Goal: Contribute content

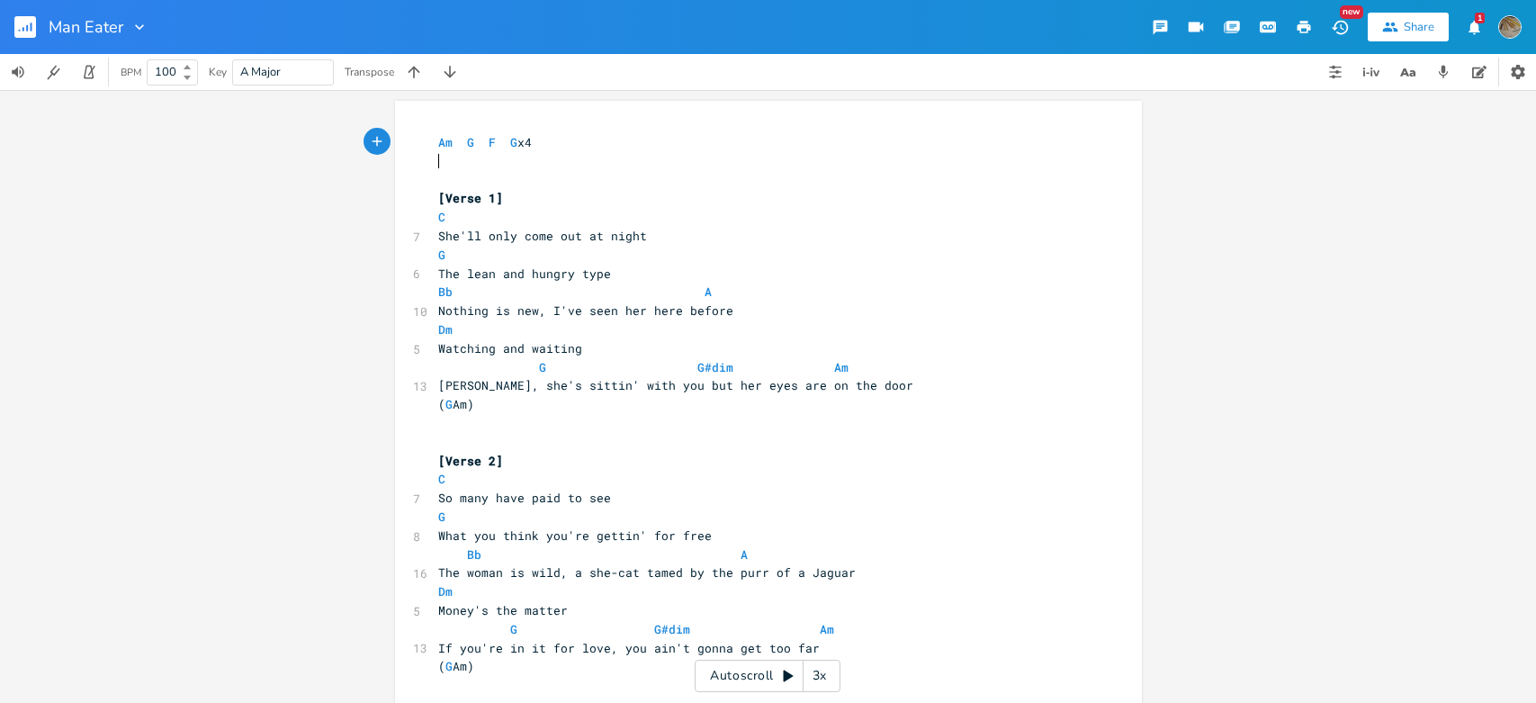
click at [434, 163] on pre at bounding box center [758, 161] width 649 height 19
click at [434, 140] on pre "Am G F G x4" at bounding box center [758, 142] width 649 height 19
click at [438, 163] on span at bounding box center [441, 161] width 7 height 16
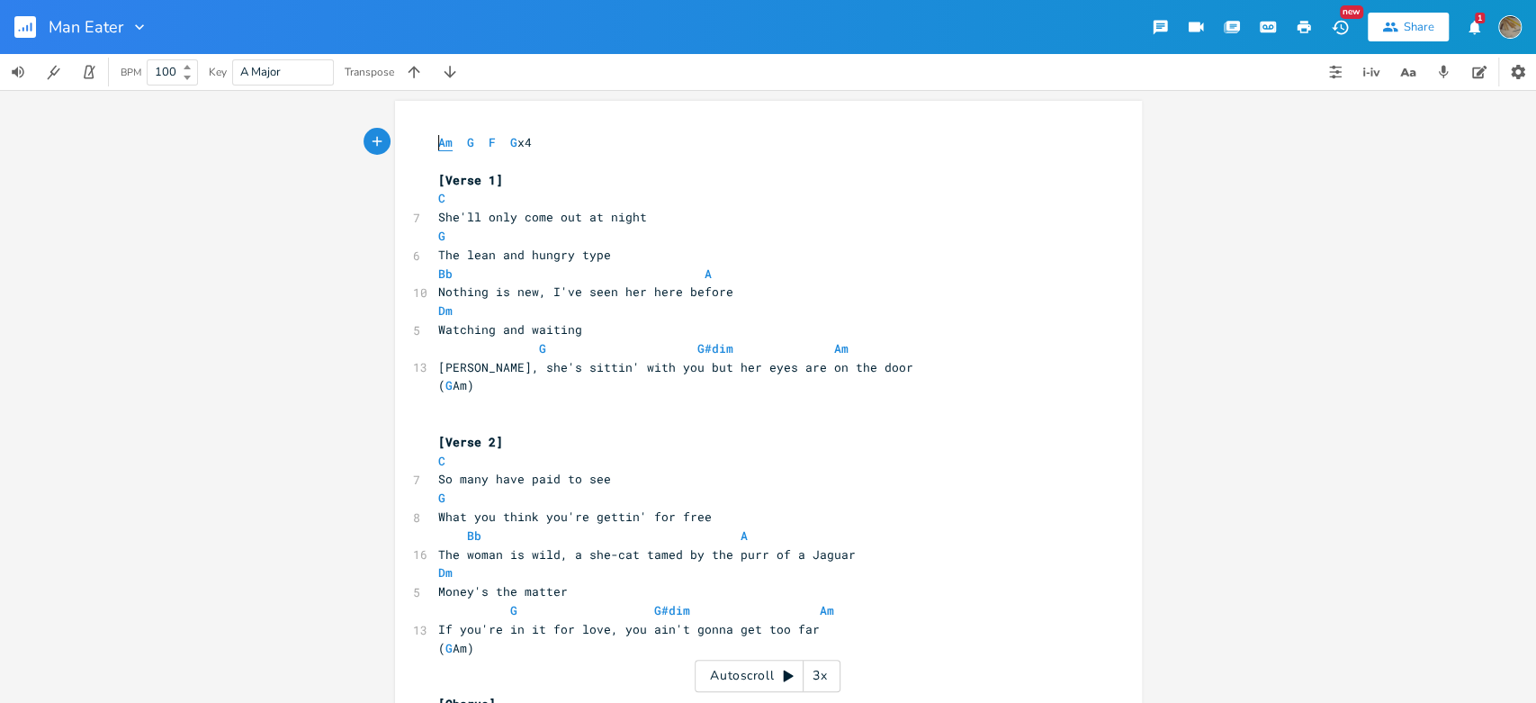
click at [438, 142] on span "Am" at bounding box center [445, 142] width 14 height 17
drag, startPoint x: 442, startPoint y: 161, endPoint x: 433, endPoint y: 153, distance: 12.1
click at [439, 157] on pre at bounding box center [758, 161] width 649 height 19
click at [434, 146] on pre "Am G F G x4" at bounding box center [758, 142] width 649 height 19
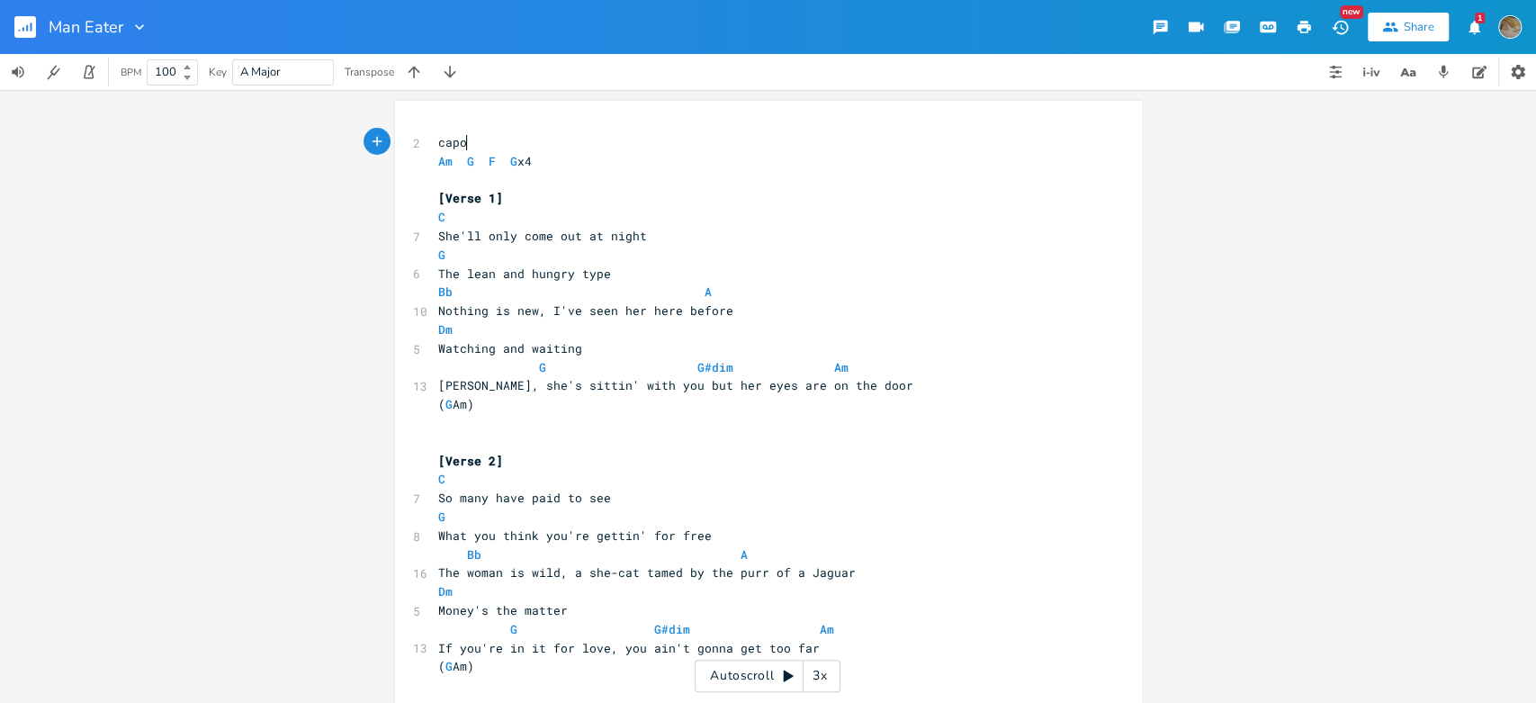
scroll to position [0, 28]
type textarea "capo 2"
click at [557, 185] on pre at bounding box center [758, 180] width 649 height 19
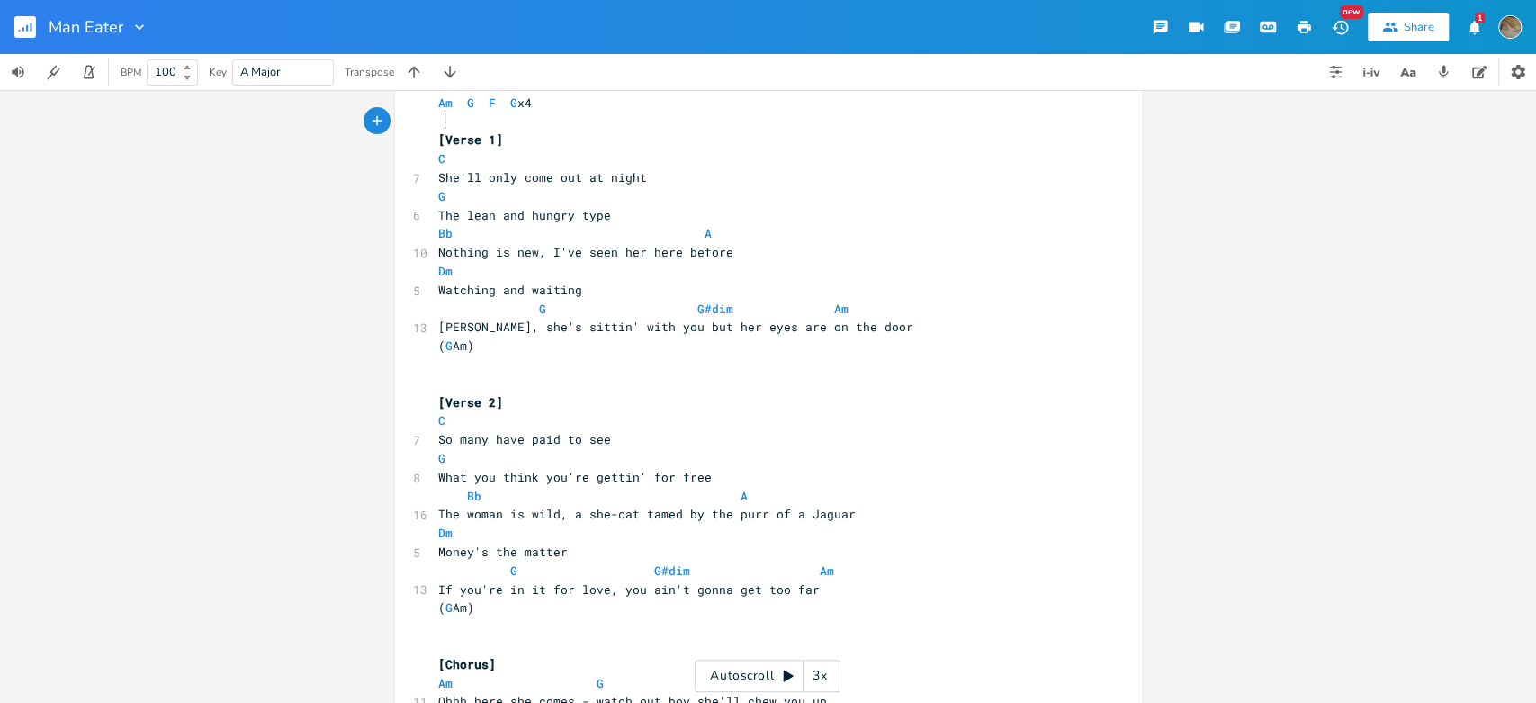
scroll to position [0, 0]
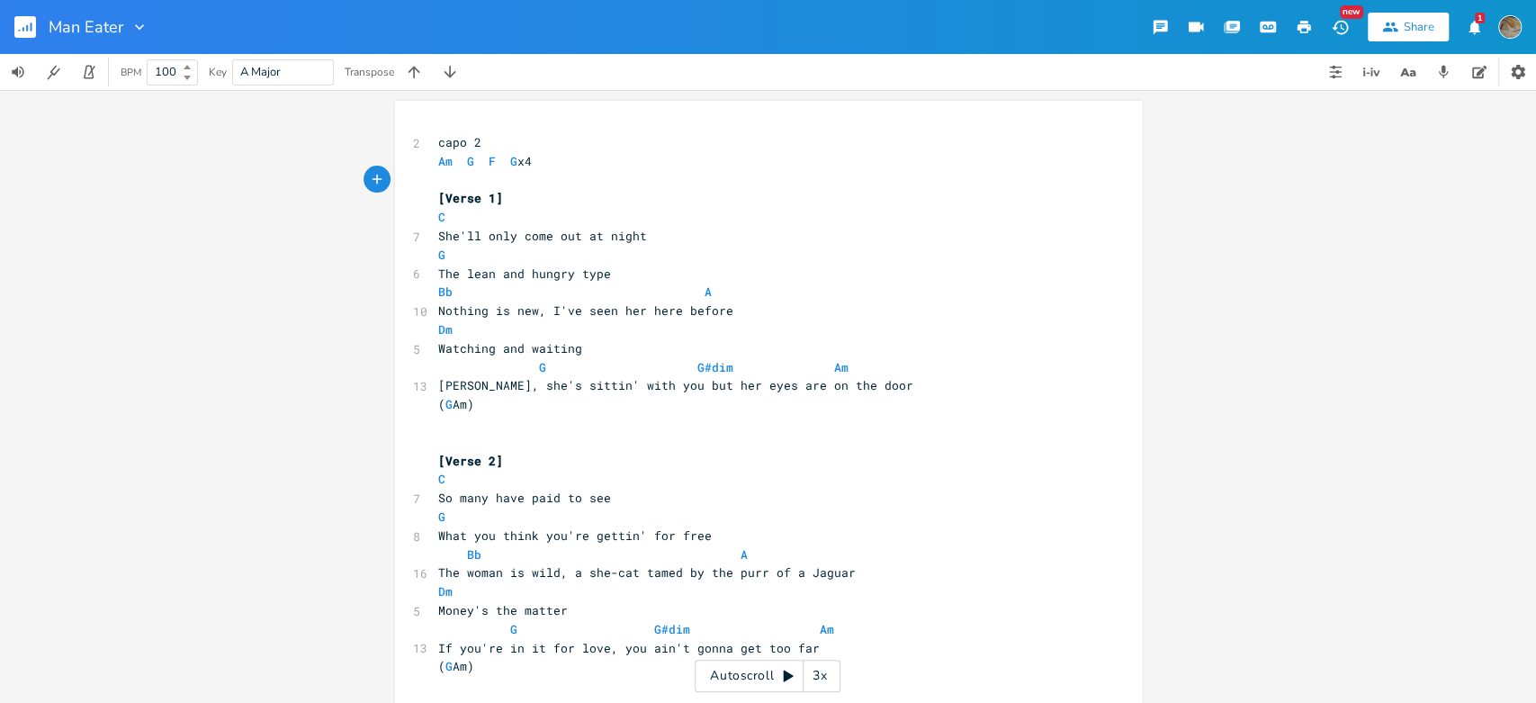
click at [31, 27] on icon "button" at bounding box center [32, 26] width 2 height 9
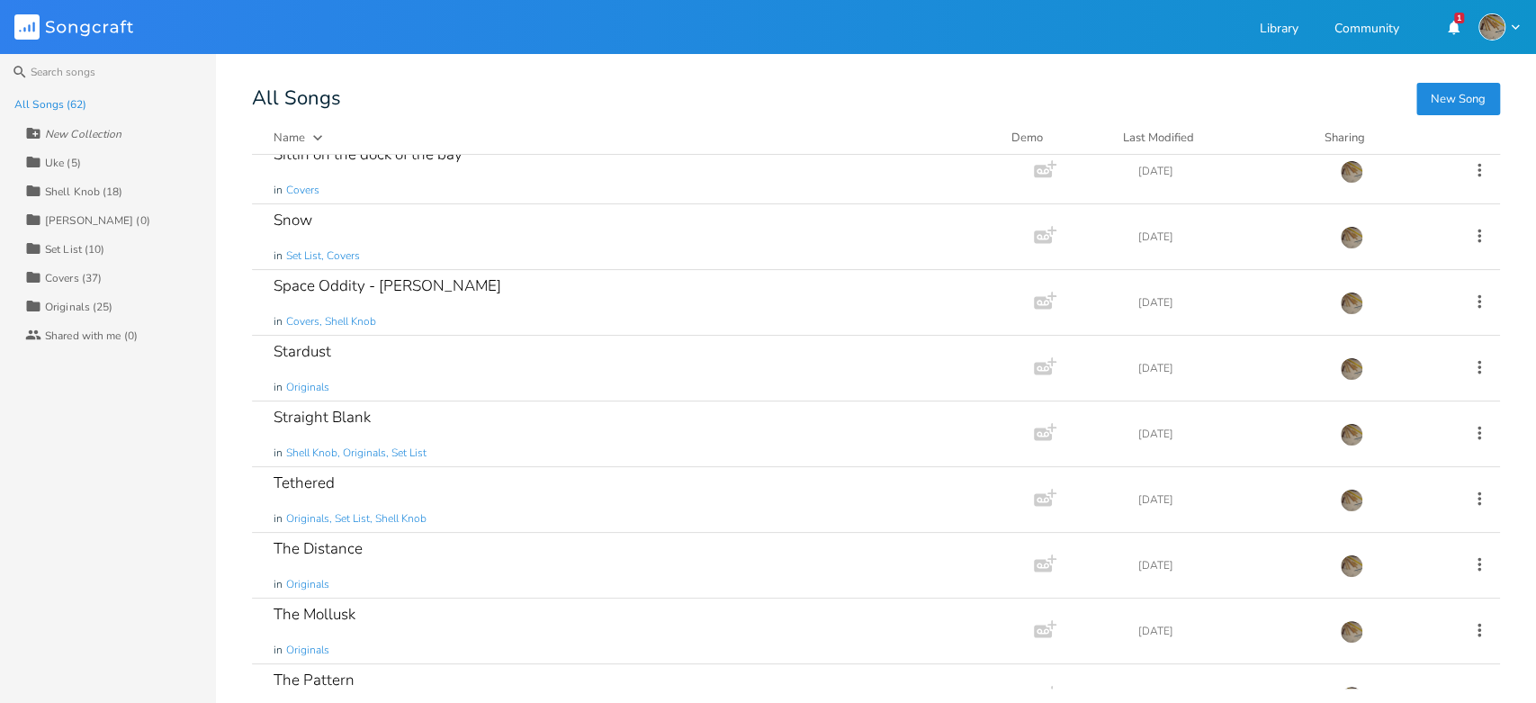
scroll to position [2799, 0]
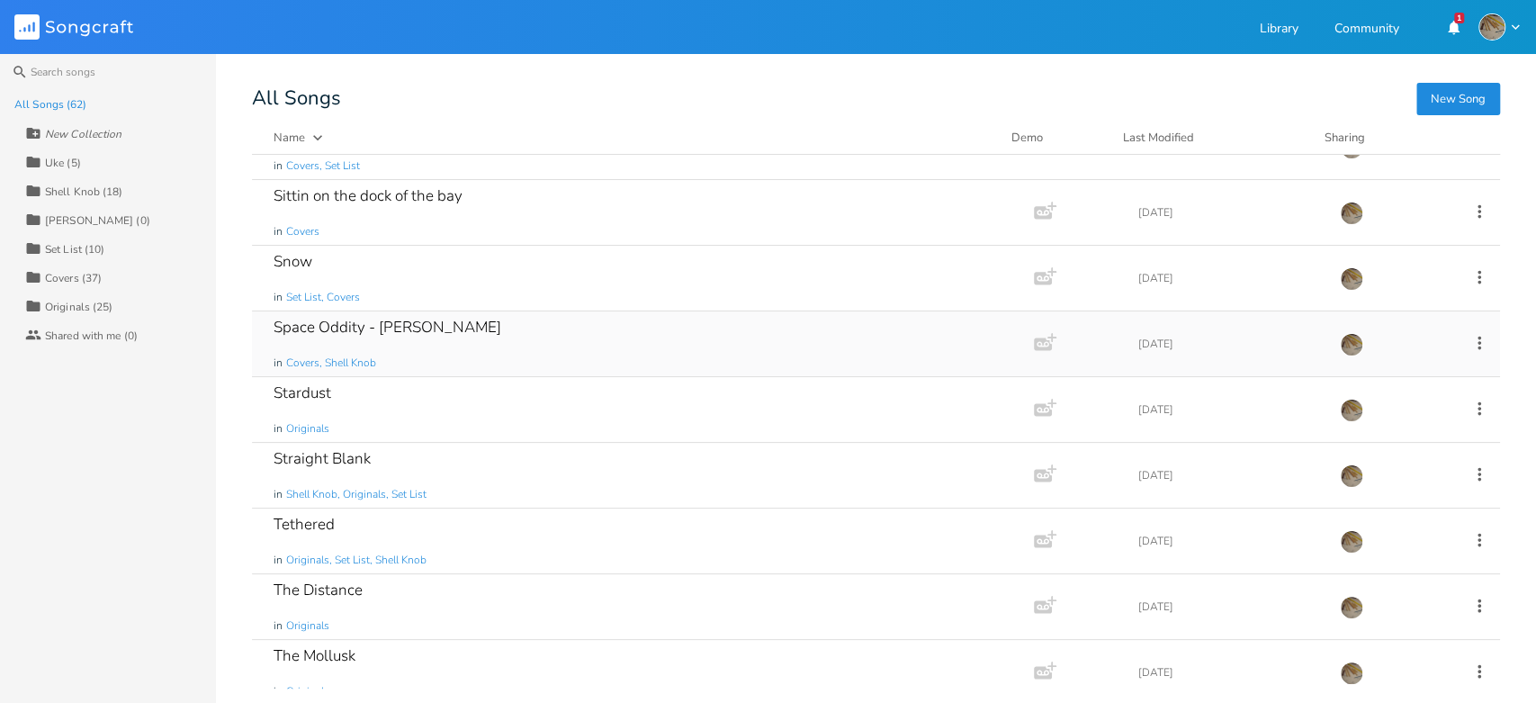
click at [461, 347] on div "Space Oddity - [PERSON_NAME] in Covers, Shell Knob" at bounding box center [638, 343] width 731 height 65
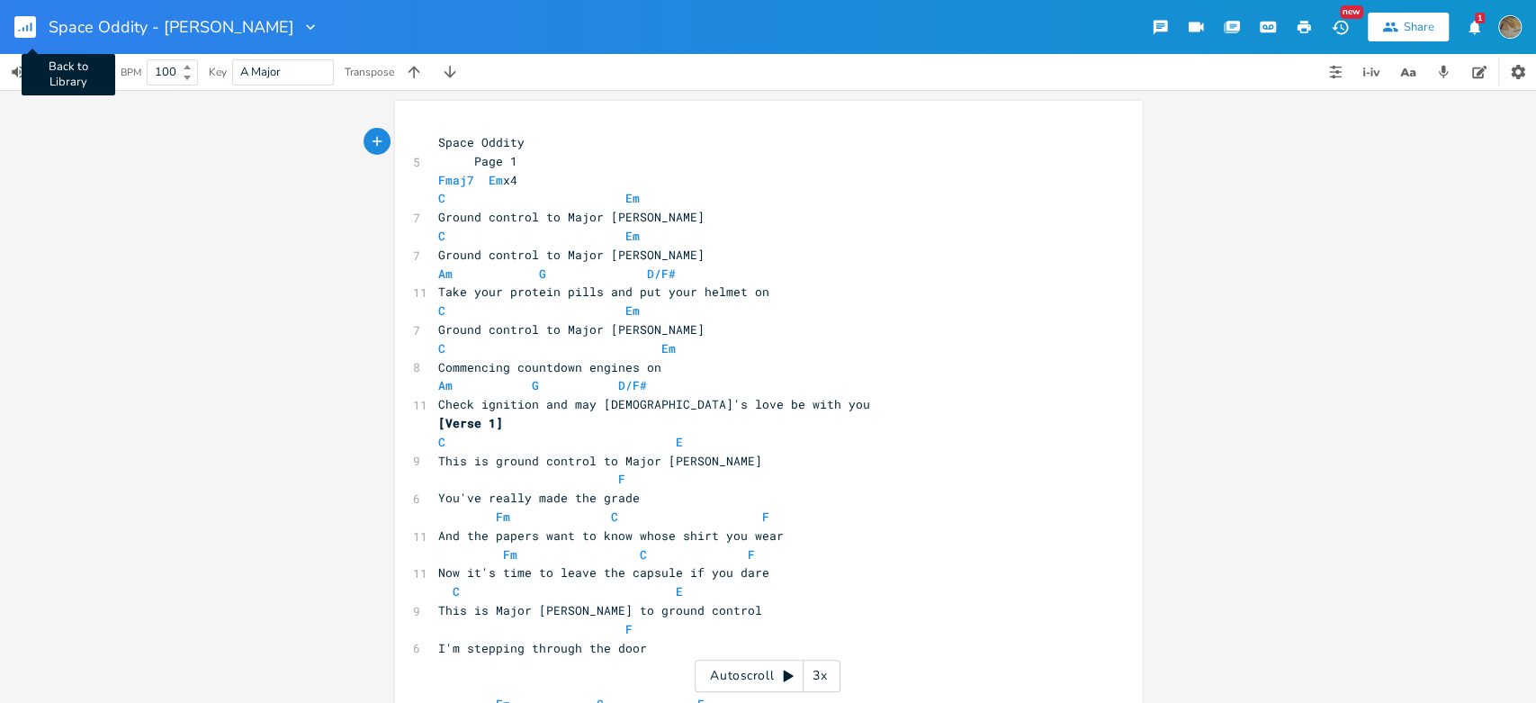
click at [29, 20] on rect "button" at bounding box center [25, 27] width 22 height 22
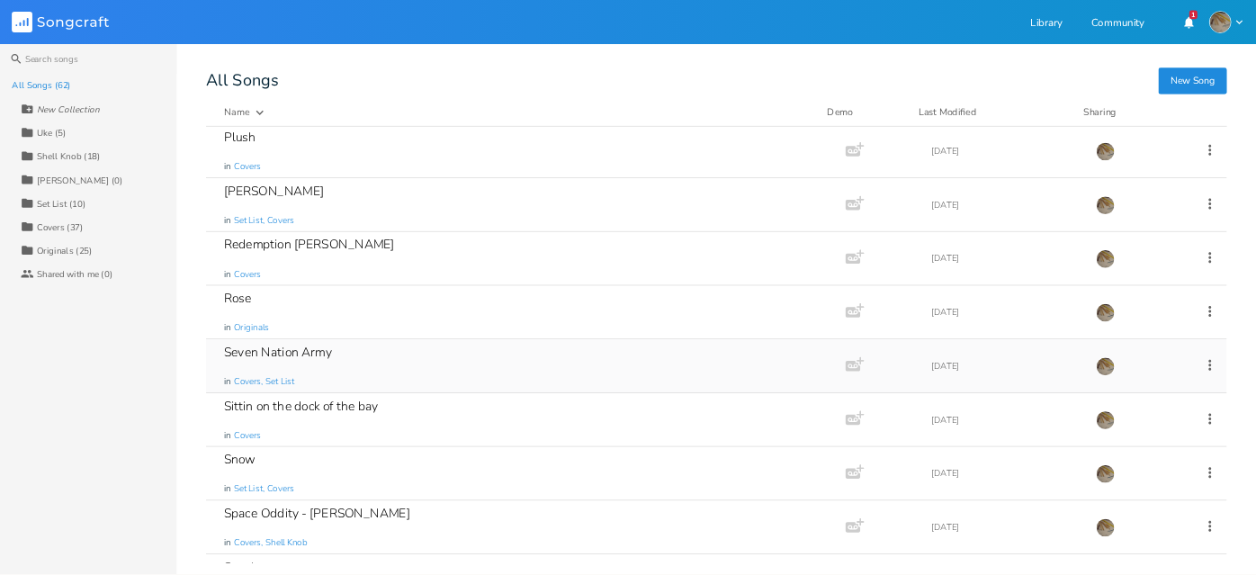
scroll to position [2699, 0]
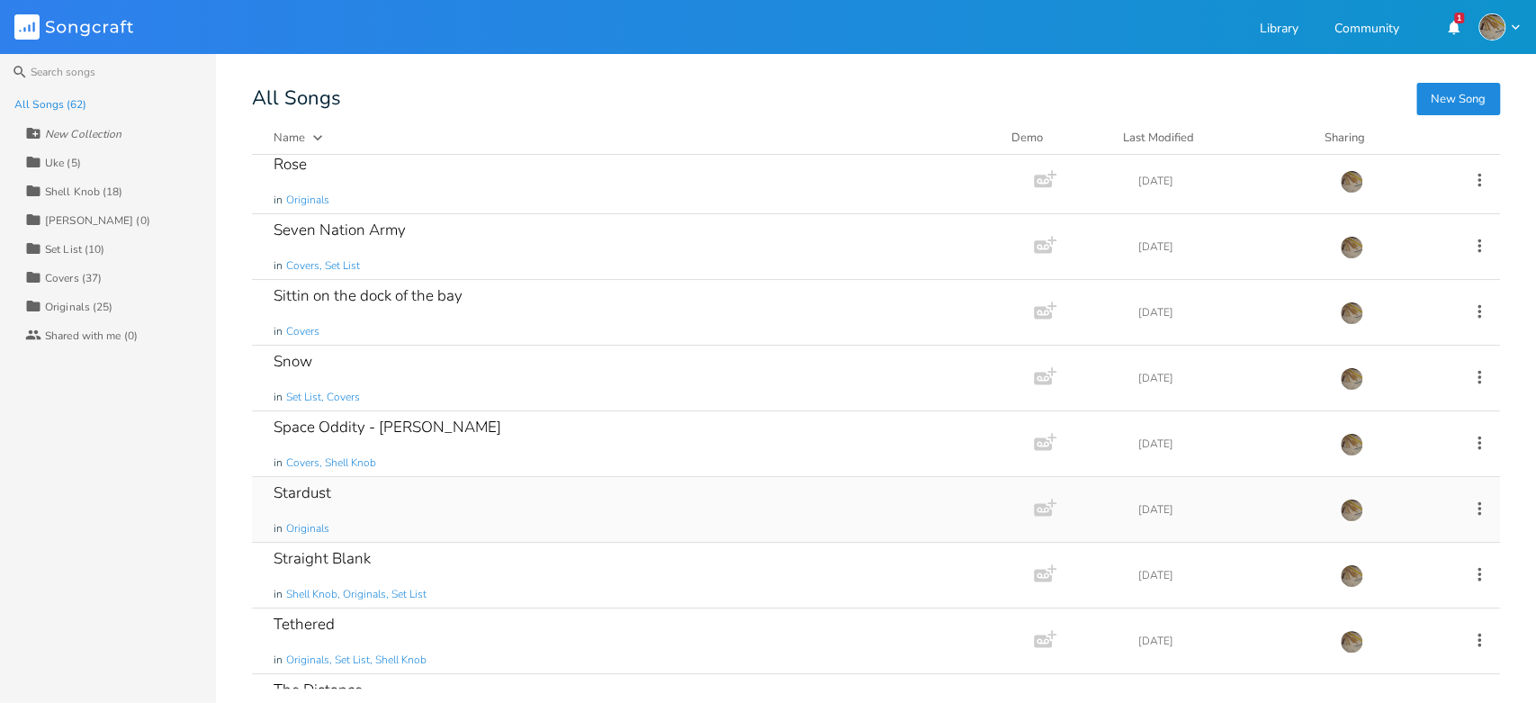
click at [525, 494] on div "Stardust in Originals" at bounding box center [638, 509] width 731 height 65
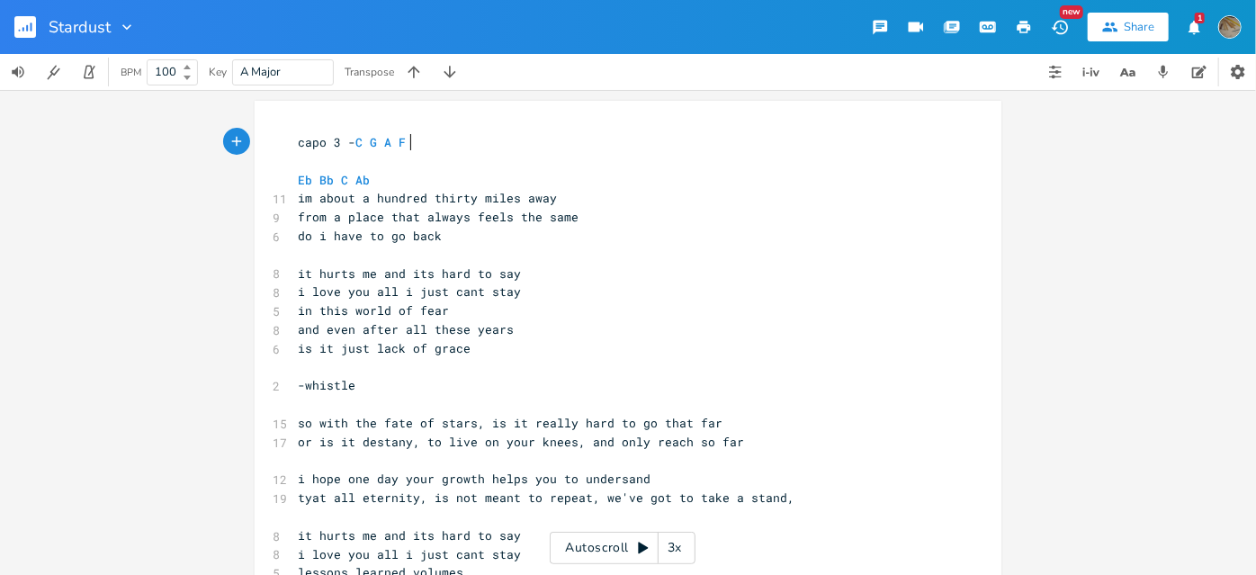
scroll to position [81, 0]
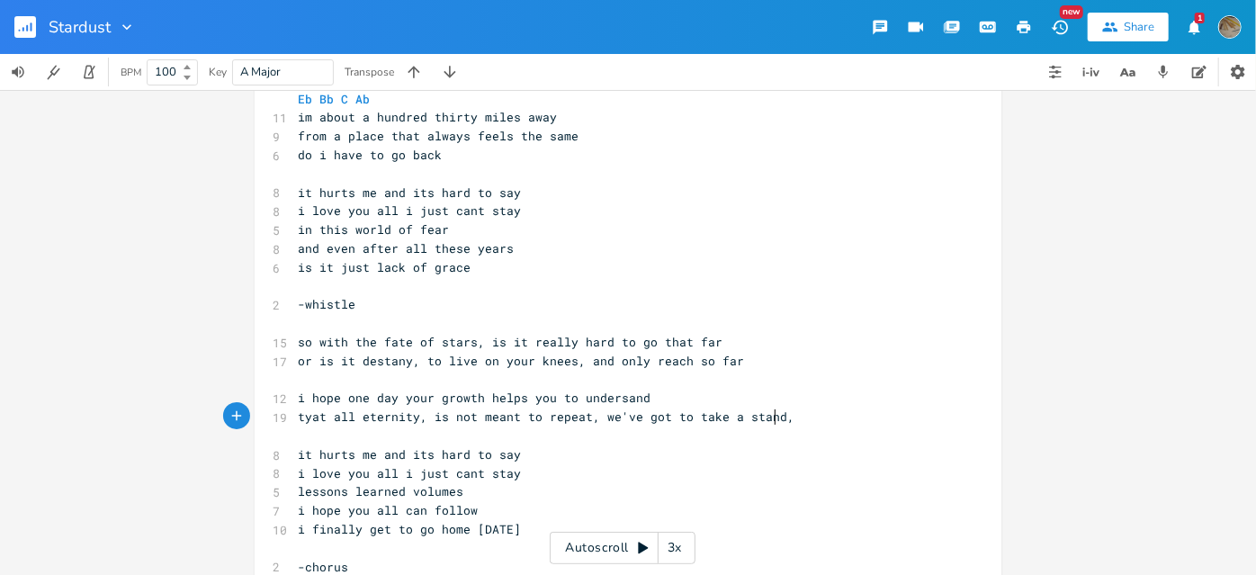
click at [768, 416] on span "tyat all eternity, is not meant to repeat, we've got to take a stand," at bounding box center [546, 416] width 497 height 16
type textarea "rust the plan"
click at [306, 417] on span "tyat all eternity, is not meant to repeat, we've got to trust the plan," at bounding box center [553, 416] width 511 height 16
type textarea "h"
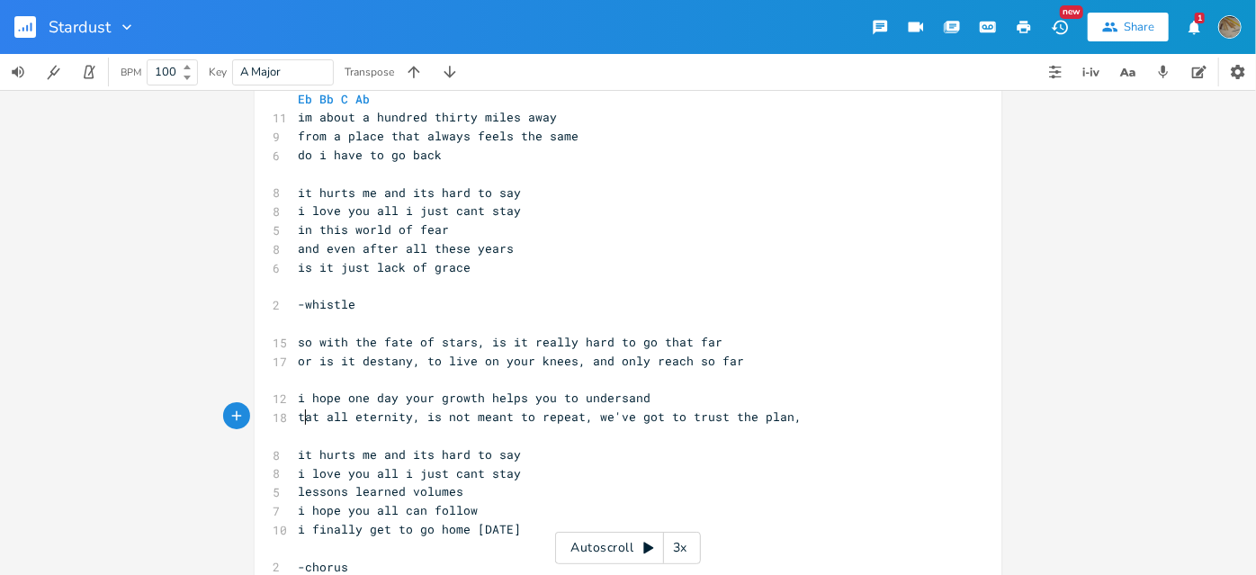
scroll to position [0, 7]
drag, startPoint x: 318, startPoint y: 157, endPoint x: 322, endPoint y: 165, distance: 9.3
click at [318, 157] on span "do i have to go back" at bounding box center [370, 155] width 144 height 16
type textarea "i"
click at [318, 157] on span "do i have to go back" at bounding box center [370, 155] width 144 height 16
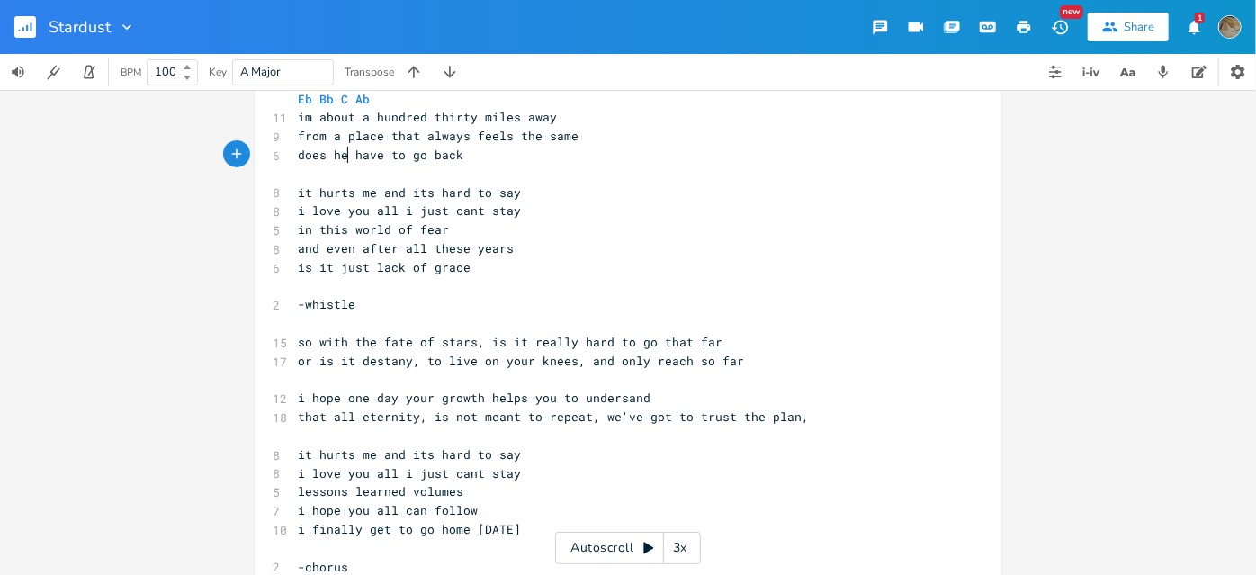
type textarea "oes he"
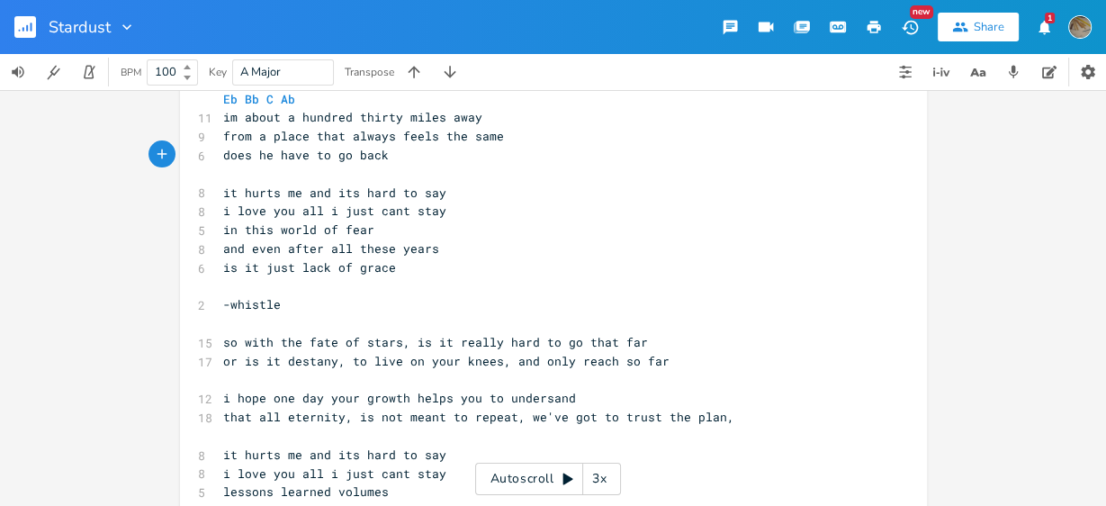
scroll to position [0, 36]
click at [27, 23] on rect "button" at bounding box center [25, 27] width 22 height 22
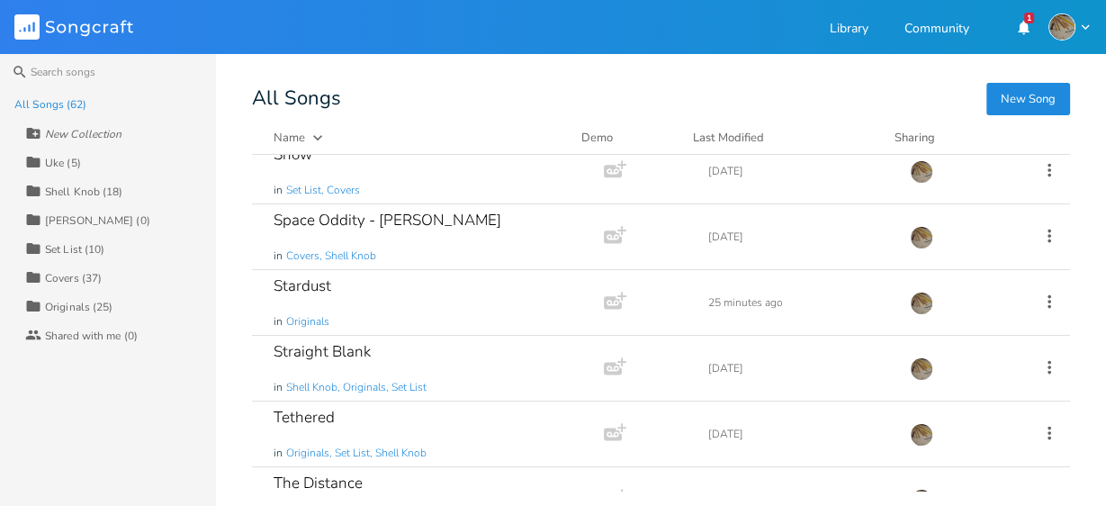
scroll to position [2879, 0]
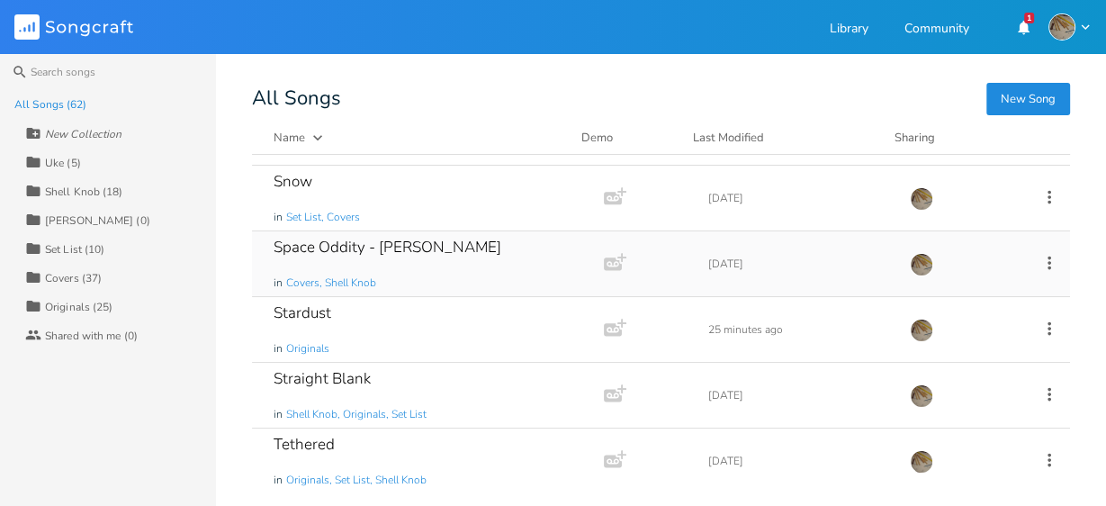
click at [455, 250] on div "Space Oddity - [PERSON_NAME] in Covers, Shell Knob" at bounding box center [423, 263] width 301 height 65
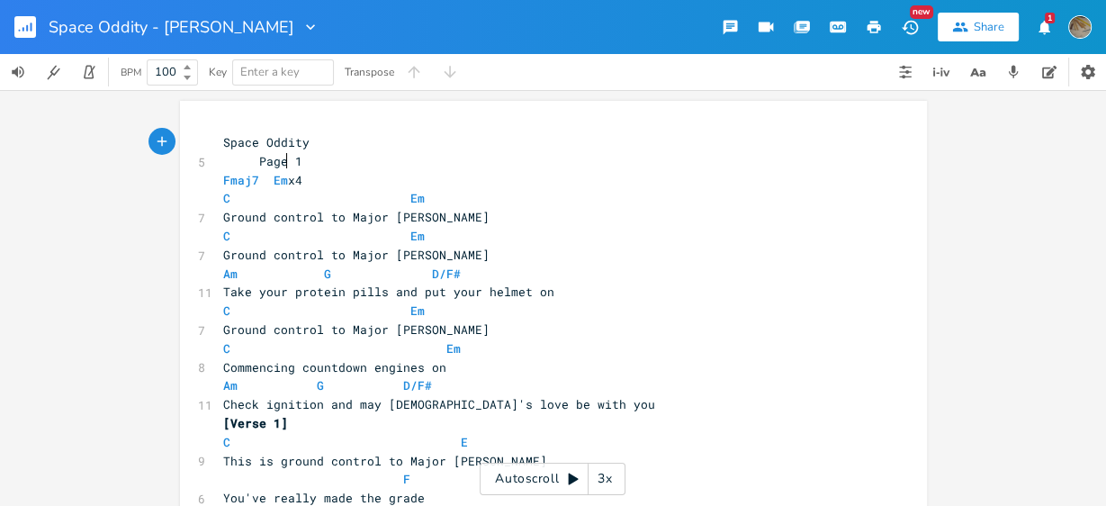
click at [570, 476] on icon at bounding box center [574, 479] width 10 height 12
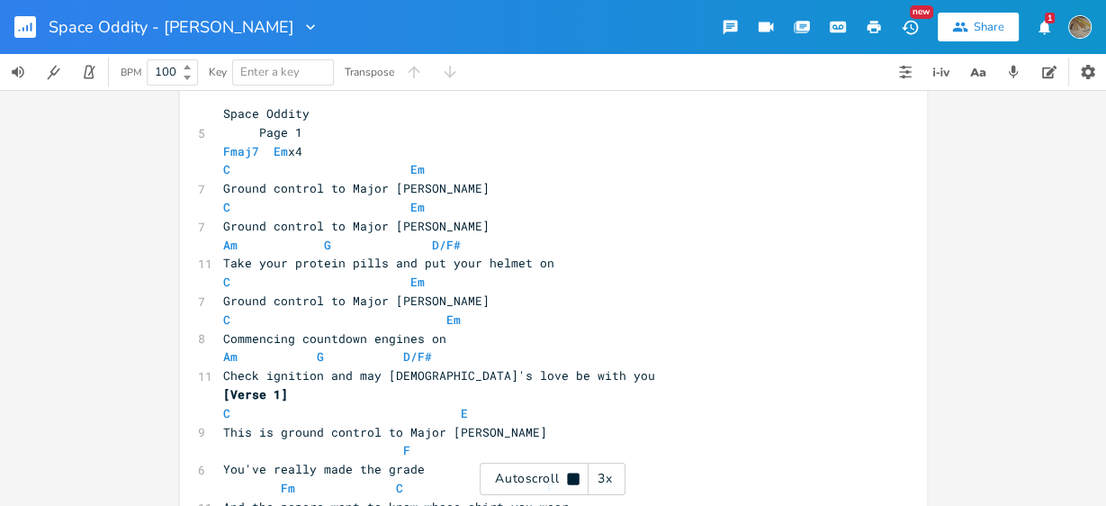
click at [577, 482] on icon at bounding box center [573, 478] width 12 height 12
click at [598, 476] on div "3x" at bounding box center [604, 478] width 32 height 32
click at [600, 478] on div "4x" at bounding box center [604, 478] width 32 height 32
click at [600, 478] on div "5x" at bounding box center [604, 478] width 32 height 32
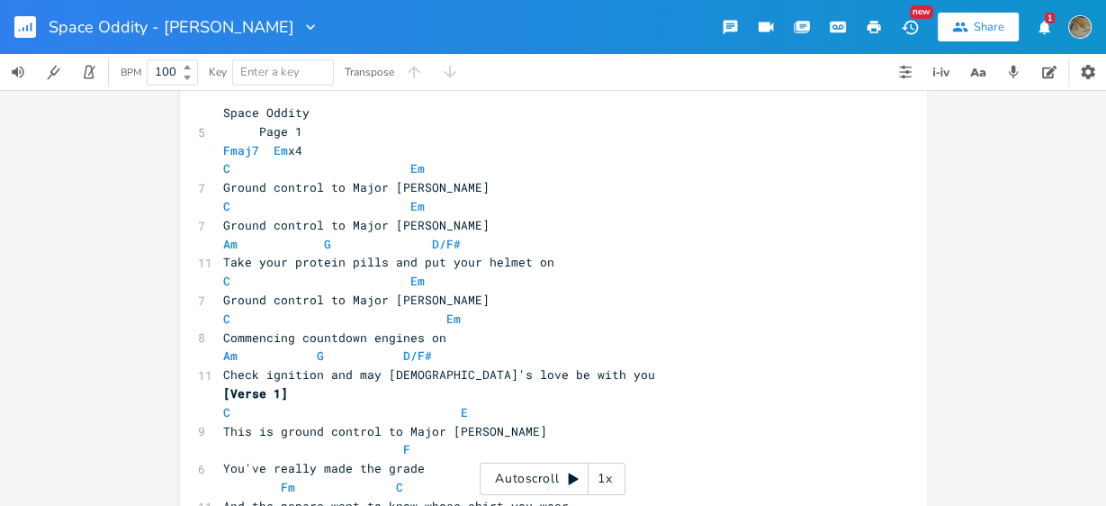
click at [599, 477] on div "1x" at bounding box center [604, 478] width 32 height 32
click at [570, 479] on icon at bounding box center [574, 479] width 10 height 12
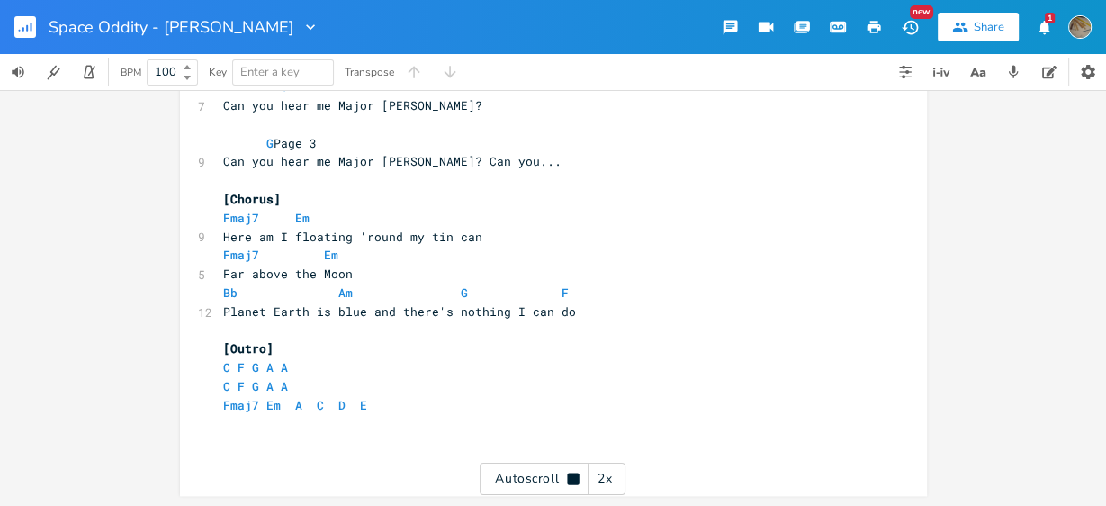
scroll to position [1142, 0]
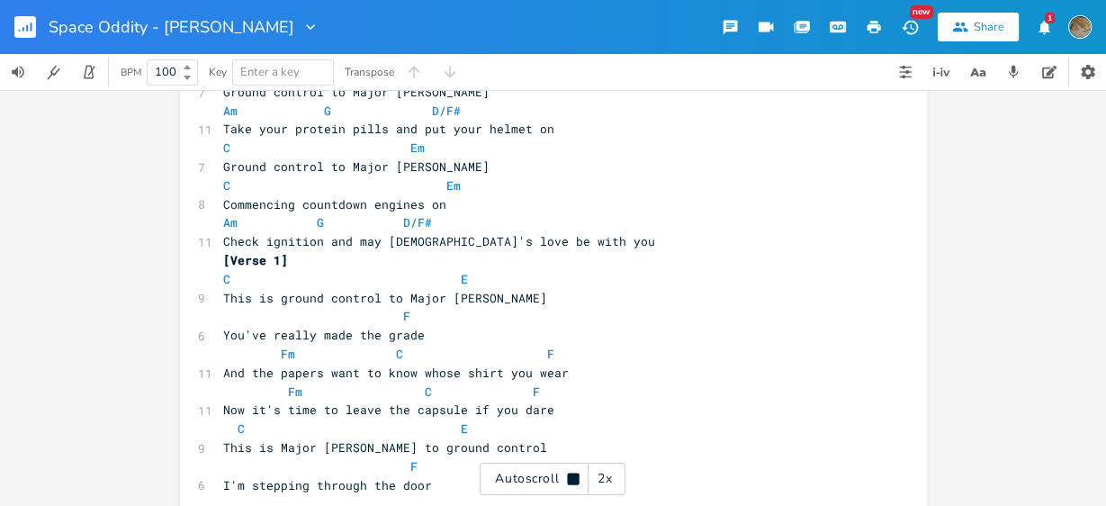
click at [449, 226] on pre "Am G D/F#" at bounding box center [543, 222] width 649 height 19
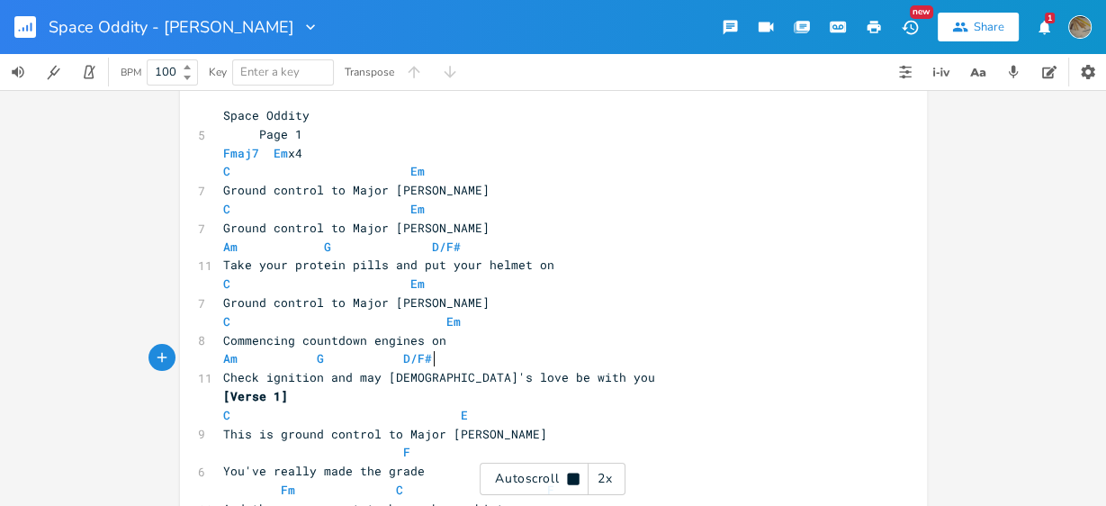
scroll to position [0, 0]
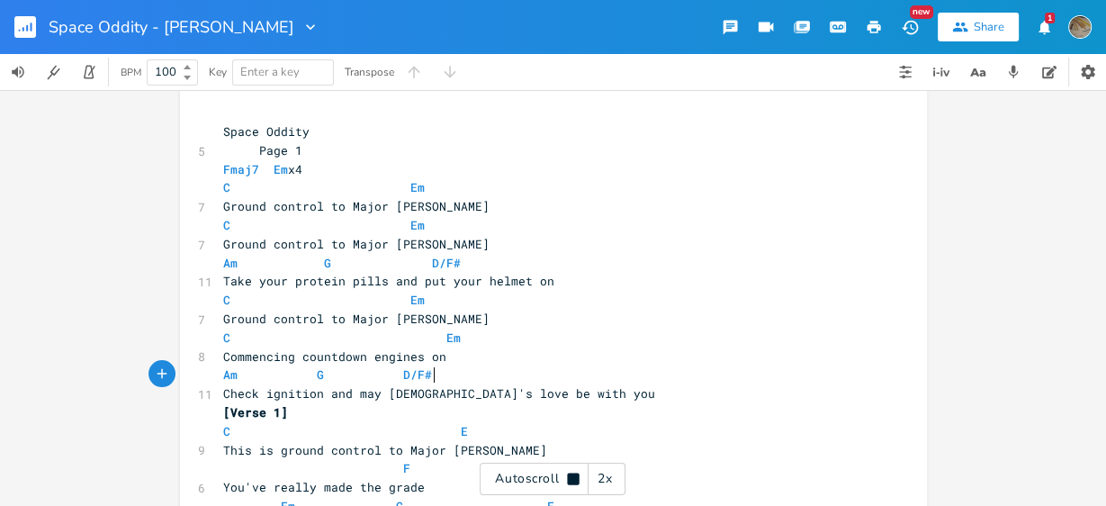
click at [569, 472] on icon at bounding box center [573, 478] width 14 height 14
click at [17, 29] on rect "button" at bounding box center [25, 27] width 22 height 22
